Goal: Task Accomplishment & Management: Complete application form

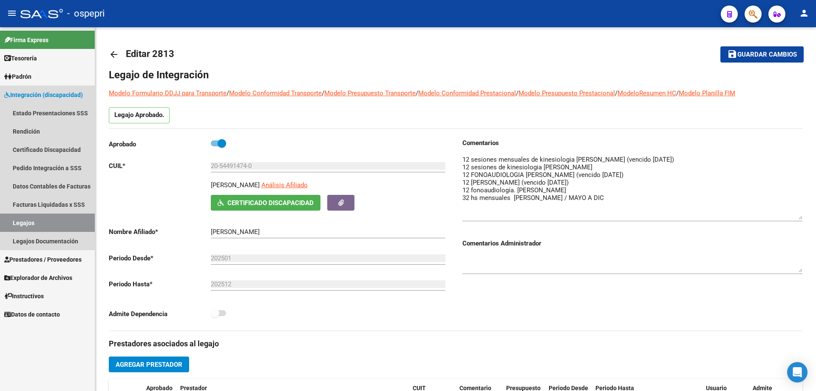
click at [30, 221] on link "Legajos" at bounding box center [47, 222] width 95 height 18
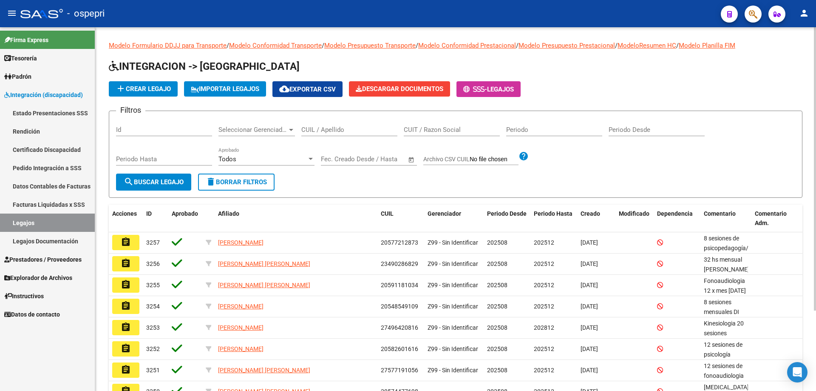
click at [325, 128] on input "CUIL / Apellido" at bounding box center [349, 130] width 96 height 8
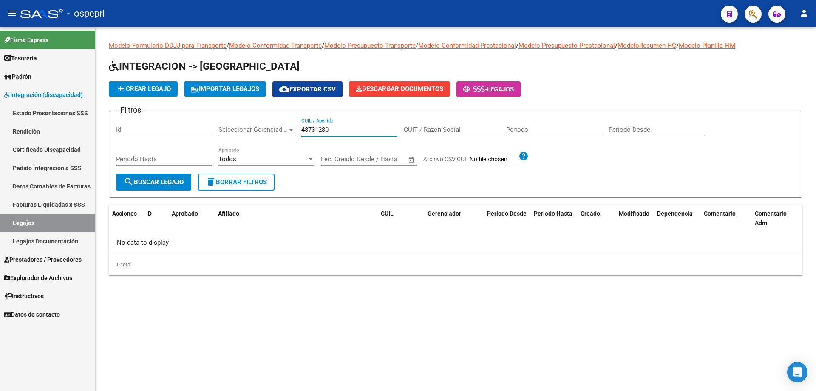
type input "48731280"
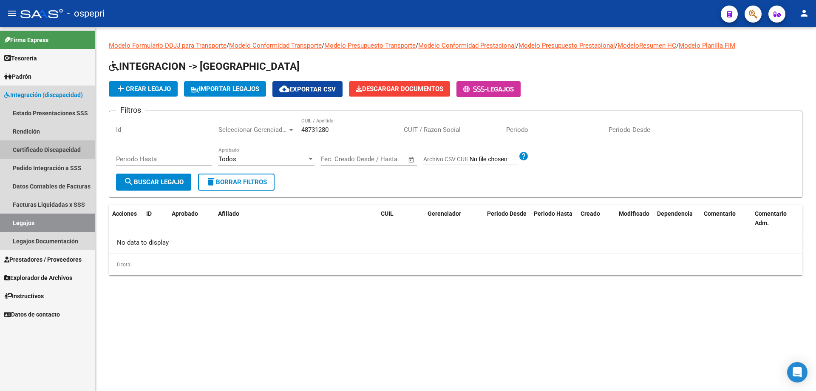
click at [61, 147] on link "Certificado Discapacidad" at bounding box center [47, 149] width 95 height 18
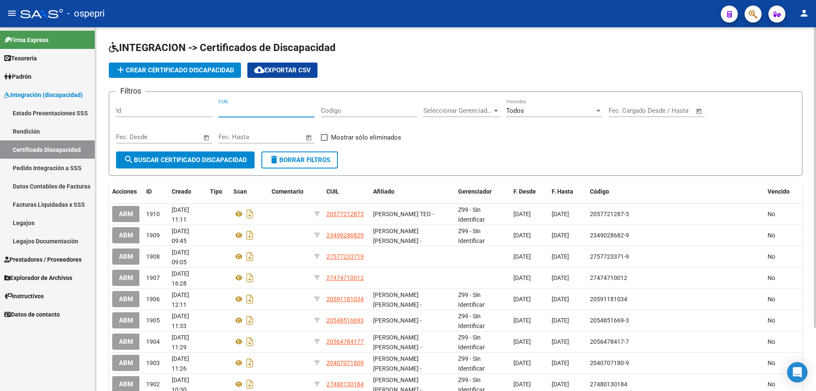
click at [241, 109] on input "CUIL" at bounding box center [266, 111] width 96 height 8
type input "24-48731280-7"
click at [178, 71] on span "add Crear Certificado Discapacidad" at bounding box center [175, 70] width 119 height 8
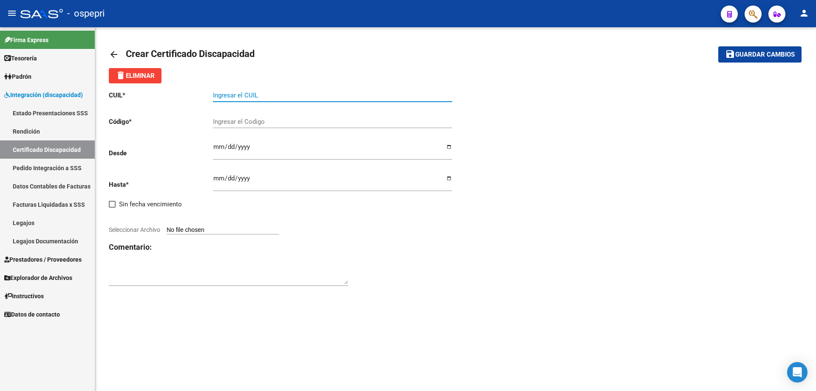
click at [263, 94] on input "Ingresar el CUIL" at bounding box center [332, 95] width 239 height 8
type input "24-48731280-7"
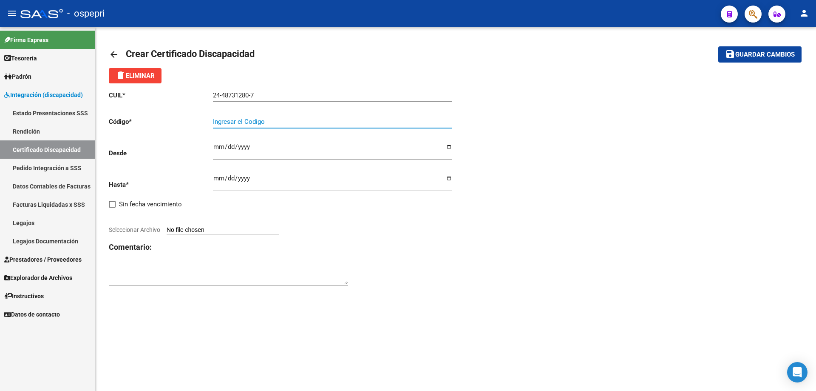
click at [258, 119] on input "Ingresar el Codigo" at bounding box center [332, 122] width 239 height 8
type input "24487312807"
click at [218, 152] on input "Ingresar fec. Desde" at bounding box center [332, 150] width 239 height 14
type input "[DATE]"
click at [215, 173] on div "Ingresar fec. Hasta" at bounding box center [332, 179] width 239 height 24
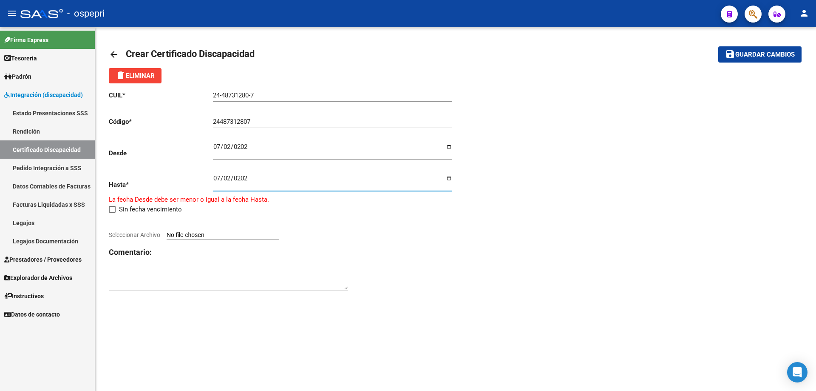
type input "[DATE]"
click at [144, 231] on span "Seleccionar Archivo" at bounding box center [134, 229] width 51 height 7
click at [167, 231] on input "Seleccionar Archivo" at bounding box center [223, 230] width 113 height 8
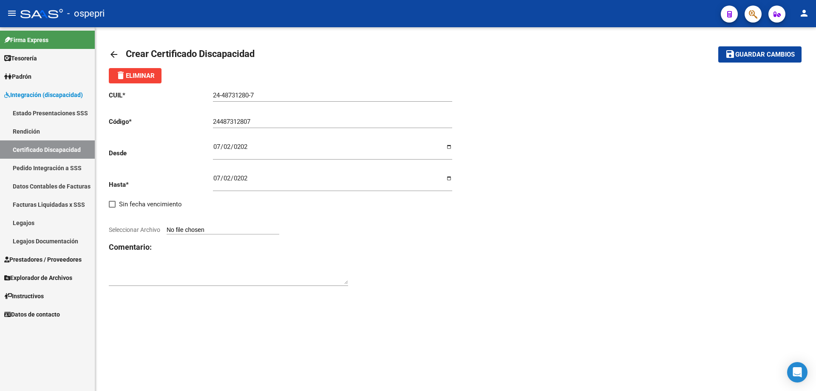
type input "C:\fakepath\CUD [PERSON_NAME].pdf"
click at [135, 222] on strong "VER CERTIFICADO" at bounding box center [135, 223] width 53 height 8
click at [774, 54] on span "Guardar cambios" at bounding box center [764, 55] width 59 height 8
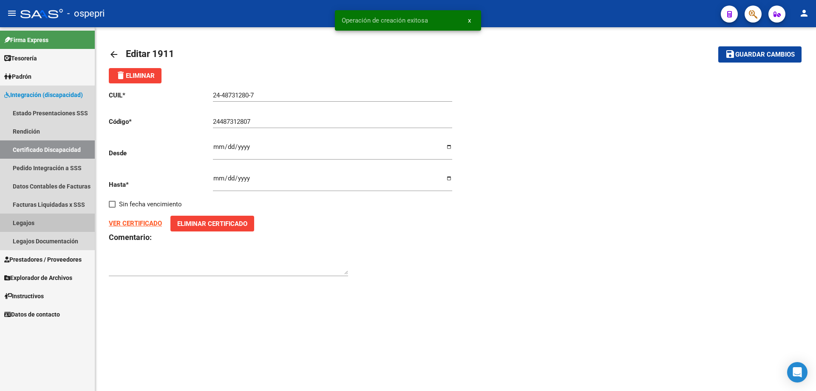
click at [25, 221] on link "Legajos" at bounding box center [47, 222] width 95 height 18
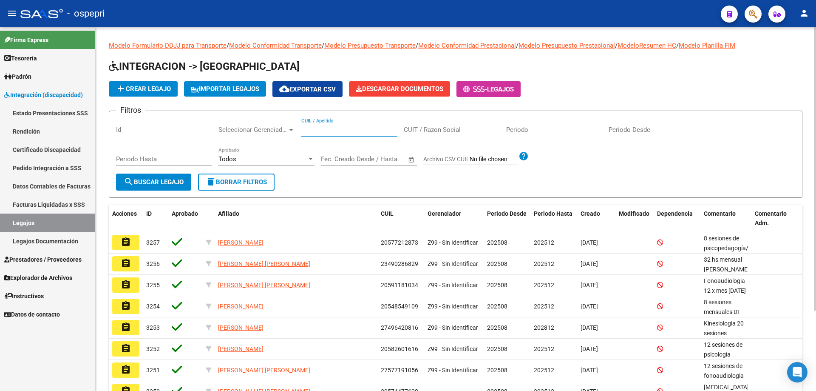
click at [320, 131] on input "CUIL / Apellido" at bounding box center [349, 130] width 96 height 8
type input "24487312807"
click at [156, 88] on span "add Crear Legajo" at bounding box center [143, 89] width 55 height 8
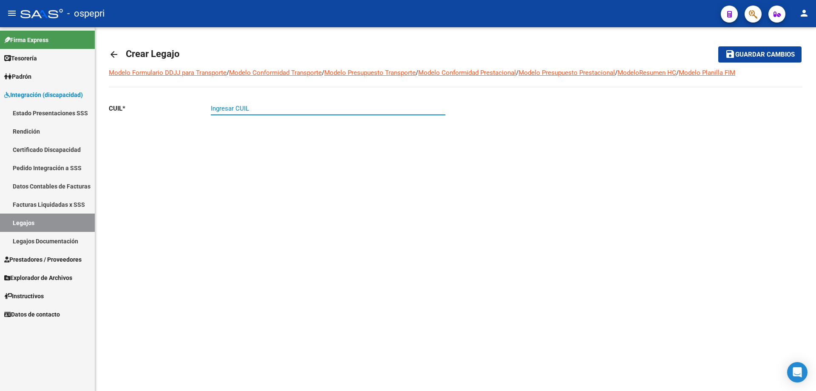
click at [222, 110] on input "Ingresar CUIL" at bounding box center [328, 109] width 235 height 8
type input "24-48731280-7"
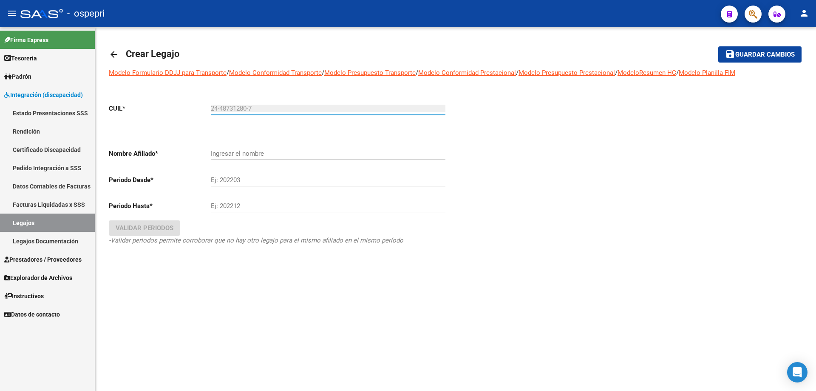
type input "[PERSON_NAME]"
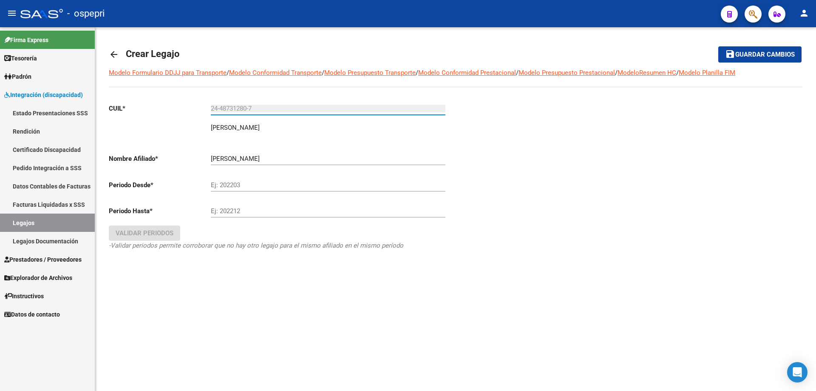
type input "24-48731280-7"
click at [228, 184] on input "Ej: 202203" at bounding box center [328, 185] width 235 height 8
type input "202508"
click at [222, 209] on input "Ej: 202212" at bounding box center [328, 211] width 235 height 8
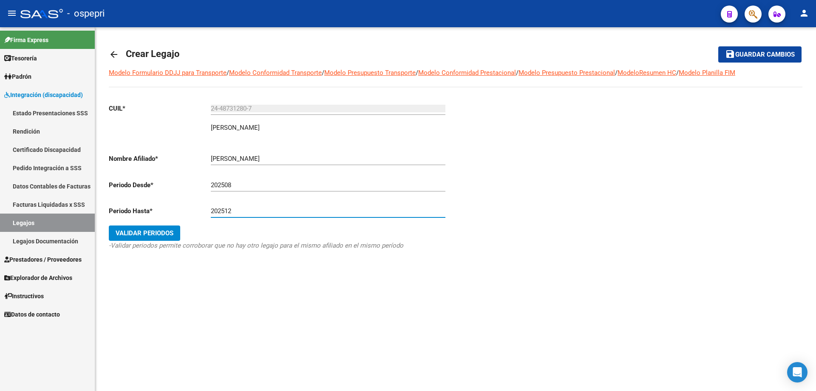
type input "202512"
click at [156, 230] on span "Validar Periodos" at bounding box center [145, 233] width 58 height 8
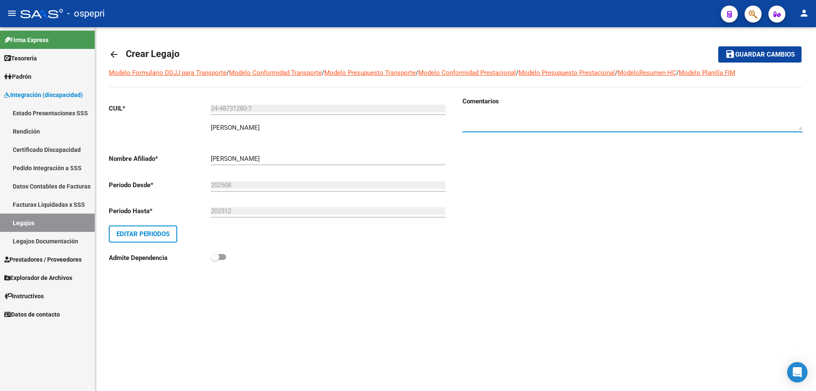
click at [480, 113] on textarea at bounding box center [632, 121] width 340 height 17
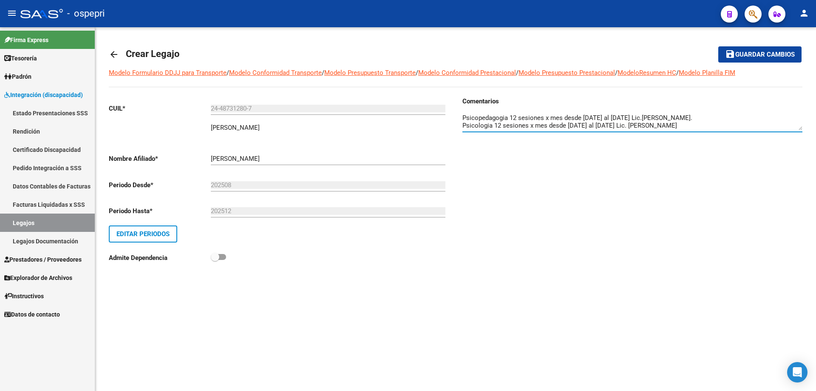
type textarea "Psicopedagogia 12 sesiones x mes desde [DATE] al [DATE] Lic.[PERSON_NAME]. Psic…"
click at [767, 53] on span "Guardar cambios" at bounding box center [764, 55] width 59 height 8
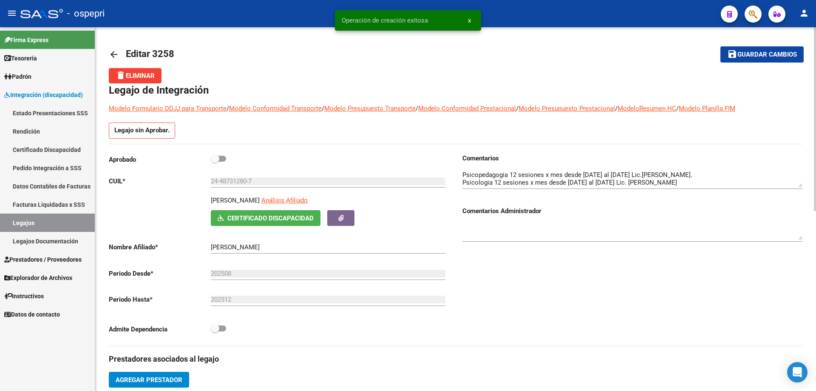
click at [223, 159] on span at bounding box center [218, 159] width 15 height 6
click at [215, 161] on input "checkbox" at bounding box center [215, 161] width 0 height 0
checkbox input "true"
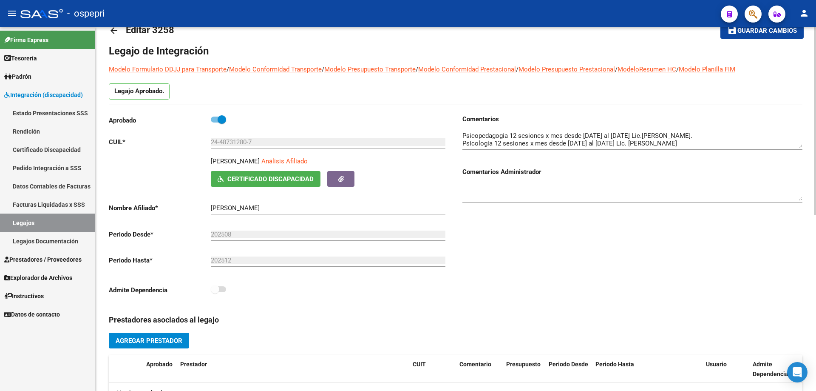
scroll to position [42, 0]
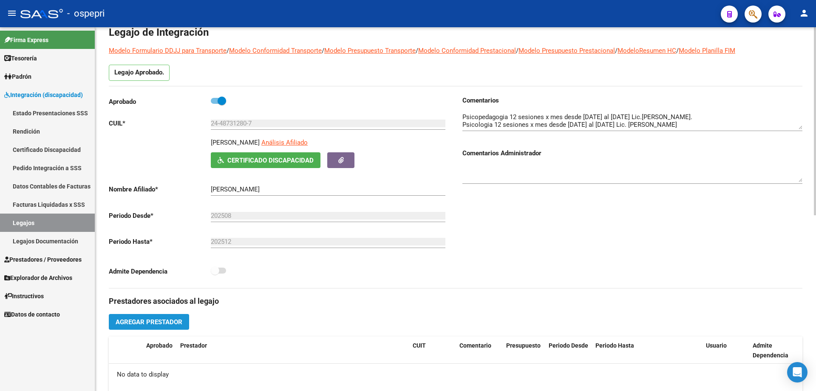
click at [151, 323] on span "Agregar Prestador" at bounding box center [149, 322] width 67 height 8
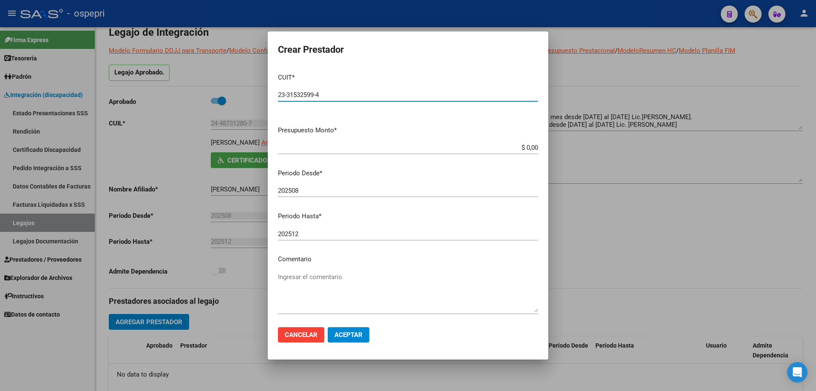
type input "23-31532599-4"
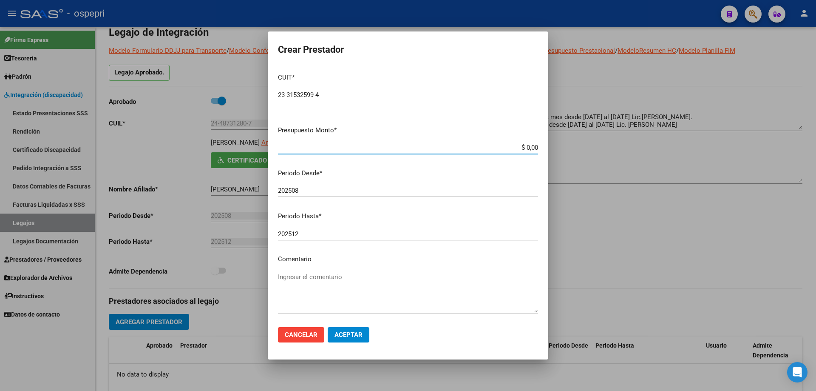
drag, startPoint x: 531, startPoint y: 146, endPoint x: 478, endPoint y: 149, distance: 53.2
click at [478, 148] on input "$ 0,00" at bounding box center [408, 148] width 260 height 8
type input "$ 14.844,72"
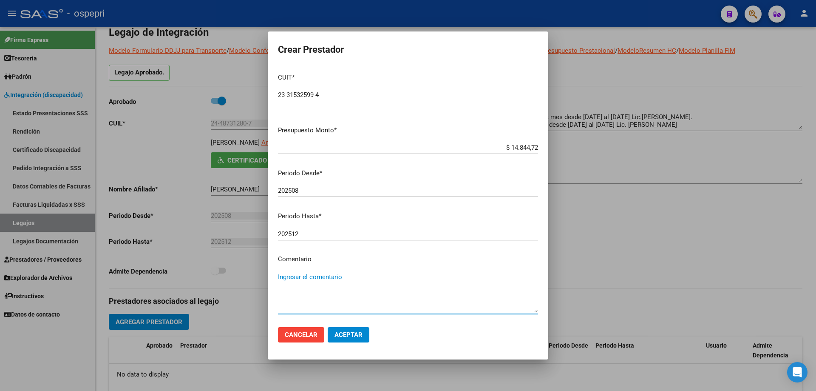
click at [300, 277] on textarea "Ingresar el comentario" at bounding box center [408, 292] width 260 height 40
type textarea "12 mes desde [DATE] al [DATE]"
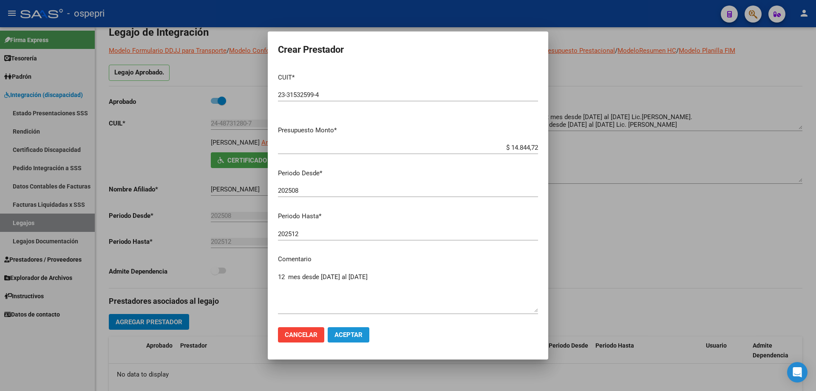
click at [347, 334] on span "Aceptar" at bounding box center [348, 335] width 28 height 8
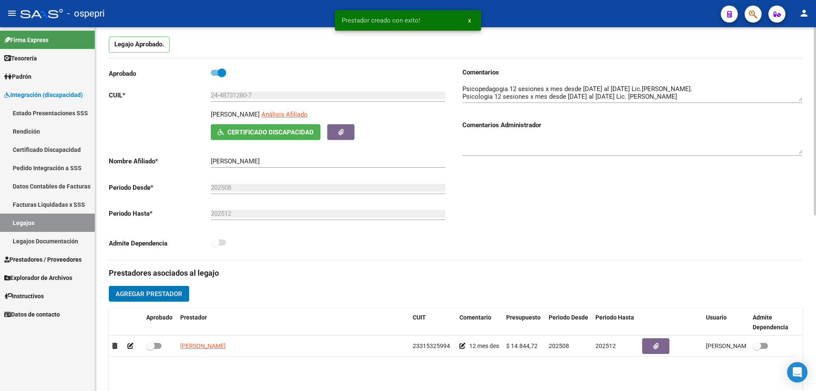
scroll to position [85, 0]
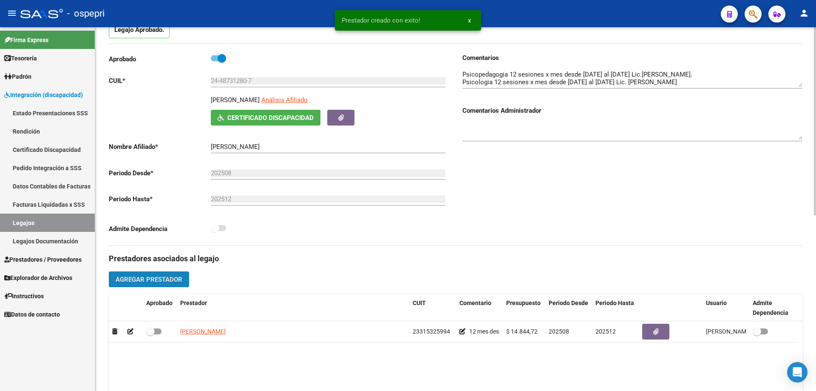
click at [167, 275] on span "Agregar Prestador" at bounding box center [149, 279] width 67 height 8
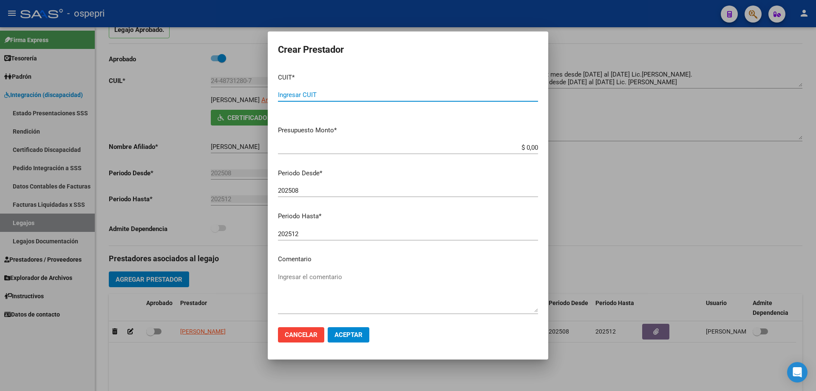
click at [304, 96] on input "Ingresar CUIT" at bounding box center [408, 95] width 260 height 8
type input "27-31358540-4"
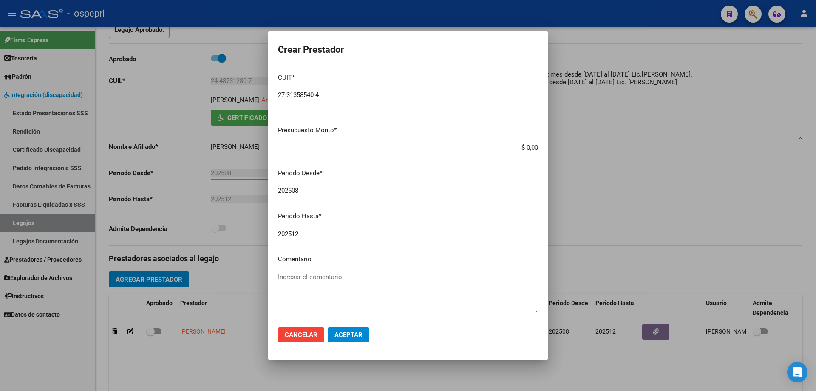
drag, startPoint x: 530, startPoint y: 146, endPoint x: 502, endPoint y: 145, distance: 28.5
click at [502, 145] on input "$ 0,00" at bounding box center [408, 148] width 260 height 8
type input "$ 14.844,72"
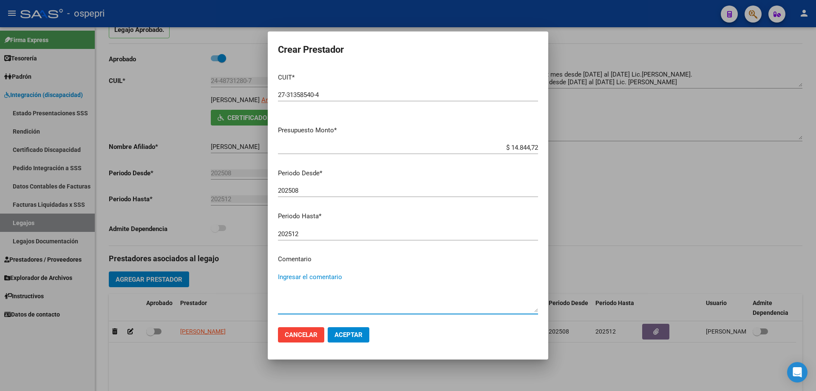
click at [283, 280] on textarea "Ingresar el comentario" at bounding box center [408, 292] width 260 height 40
click at [343, 277] on textarea "12 x mes desde 19/082025" at bounding box center [408, 292] width 260 height 40
click at [404, 280] on textarea "12 x mes desde 19/08/ al 31/12/20252025" at bounding box center [408, 292] width 260 height 40
click at [344, 277] on textarea "12 x mes desde 19/08/ al [DATE]" at bounding box center [408, 292] width 260 height 40
type textarea "12 x mes desde [DATE] al [DATE]"
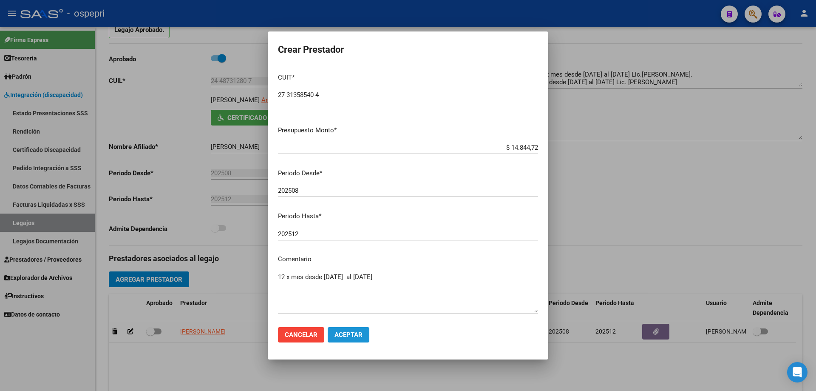
click at [348, 333] on span "Aceptar" at bounding box center [348, 335] width 28 height 8
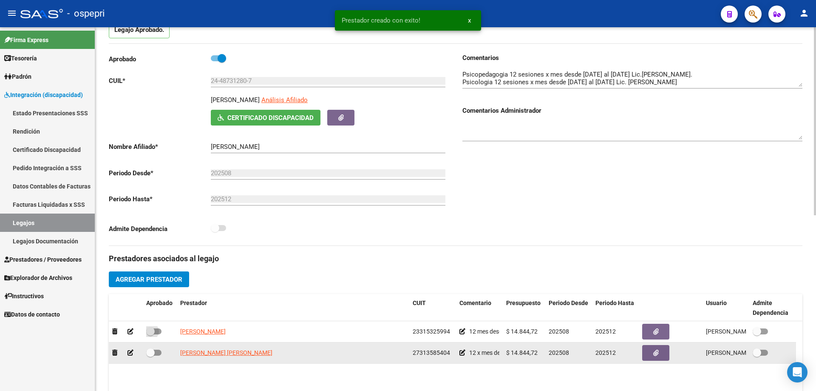
drag, startPoint x: 155, startPoint y: 331, endPoint x: 154, endPoint y: 344, distance: 13.6
click at [155, 332] on span at bounding box center [153, 331] width 15 height 6
click at [150, 334] on input "checkbox" at bounding box center [150, 334] width 0 height 0
checkbox input "true"
click at [151, 355] on span at bounding box center [150, 352] width 8 height 8
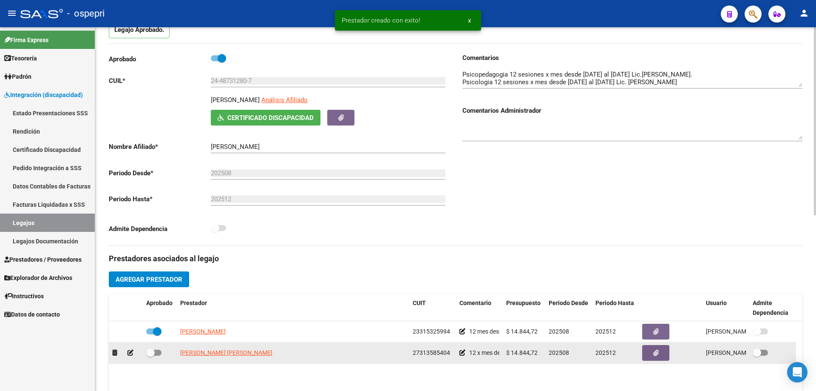
click at [150, 355] on input "checkbox" at bounding box center [150, 355] width 0 height 0
checkbox input "true"
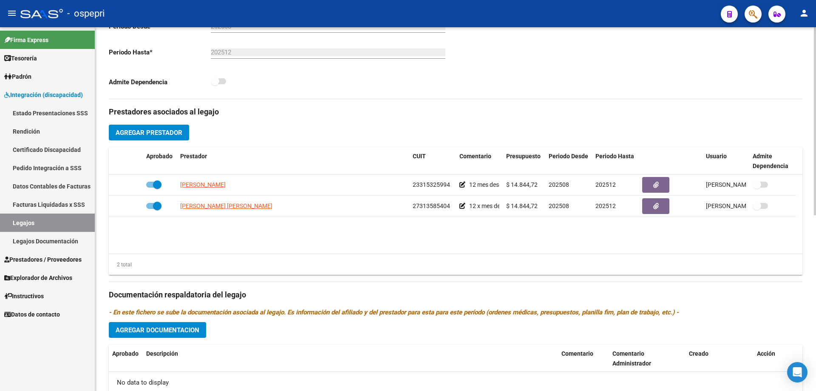
scroll to position [255, 0]
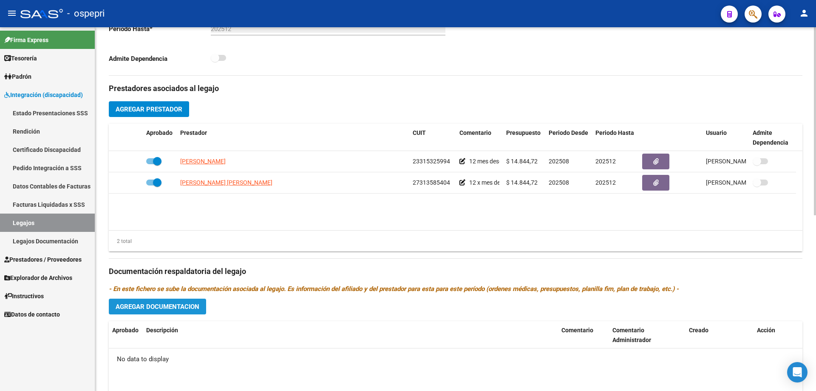
click at [156, 305] on span "Agregar Documentacion" at bounding box center [158, 307] width 84 height 8
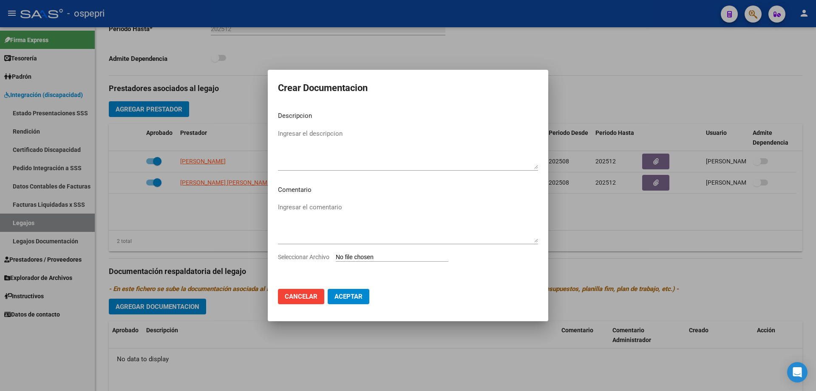
type input "C:\fakepath\24487312807 (1).pdf"
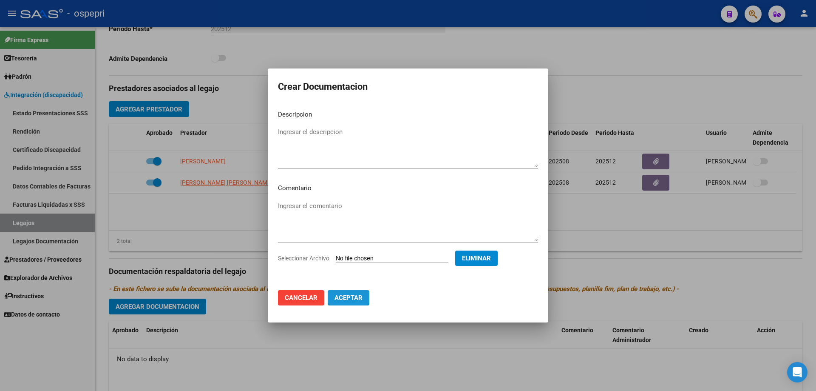
click at [351, 294] on span "Aceptar" at bounding box center [348, 298] width 28 height 8
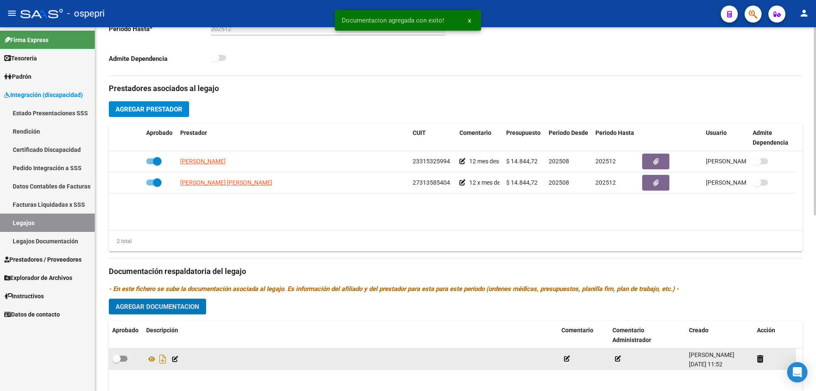
click at [116, 360] on span at bounding box center [116, 358] width 8 height 8
click at [116, 361] on input "checkbox" at bounding box center [116, 361] width 0 height 0
checkbox input "true"
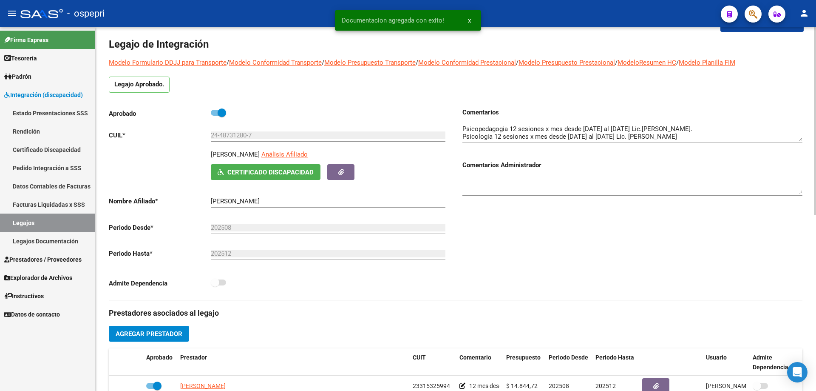
scroll to position [0, 0]
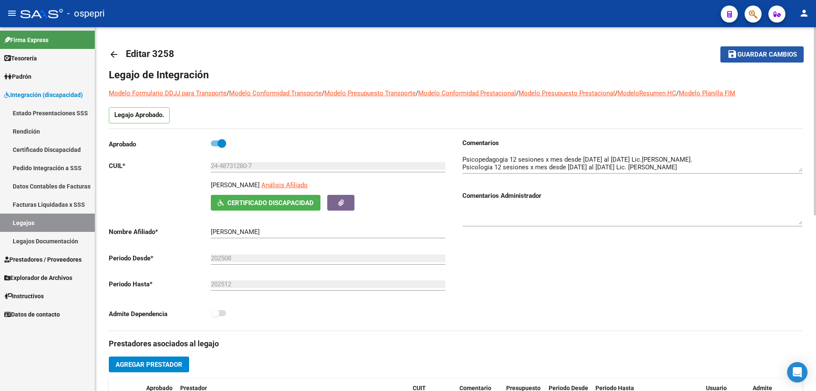
click at [758, 54] on span "Guardar cambios" at bounding box center [766, 55] width 59 height 8
click at [763, 56] on span "Guardar cambios" at bounding box center [766, 55] width 59 height 8
